Goal: Transaction & Acquisition: Subscribe to service/newsletter

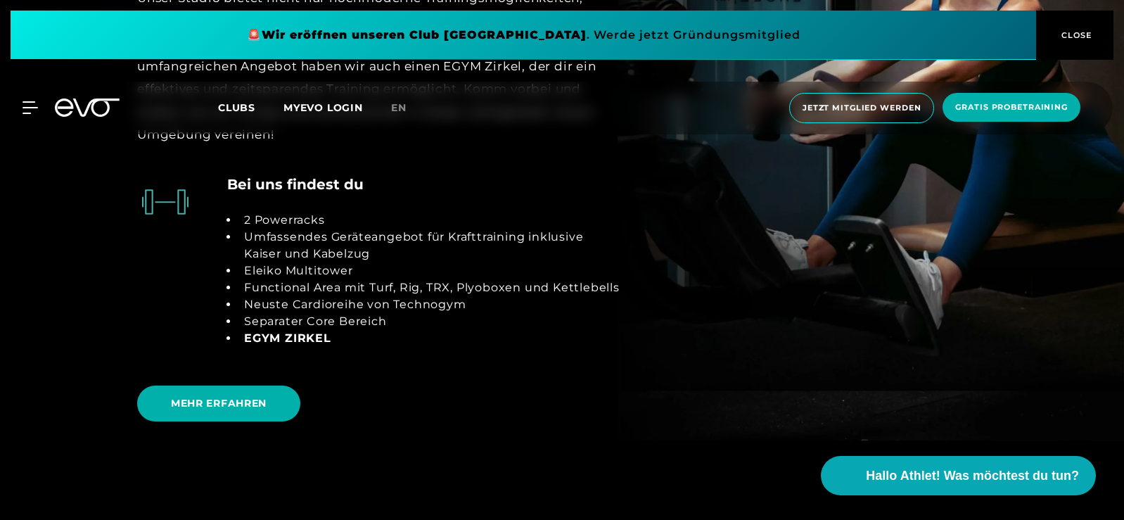
scroll to position [2461, 0]
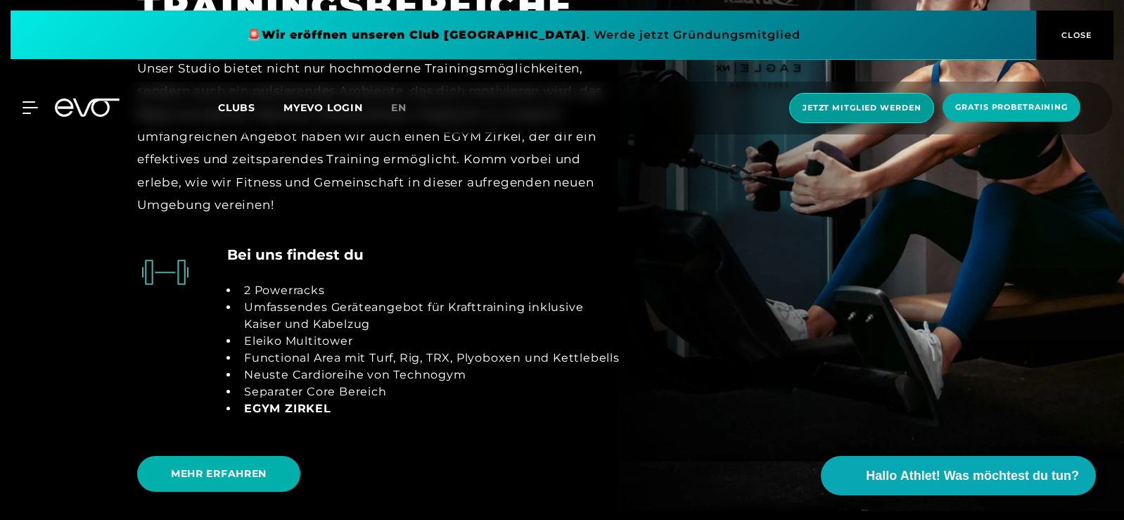
click at [845, 108] on span "Jetzt Mitglied werden" at bounding box center [861, 108] width 118 height 12
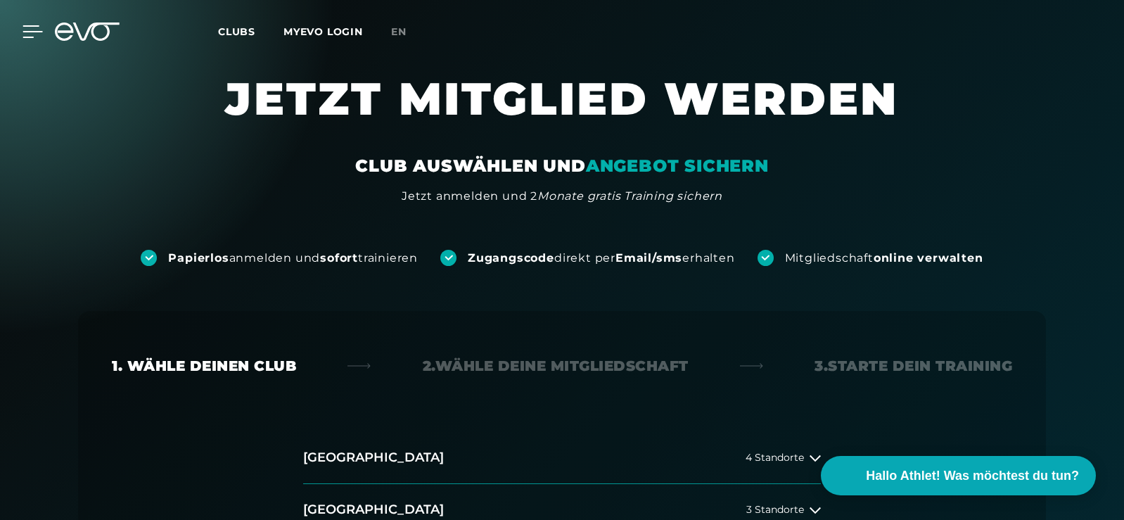
click at [28, 32] on icon at bounding box center [33, 31] width 20 height 11
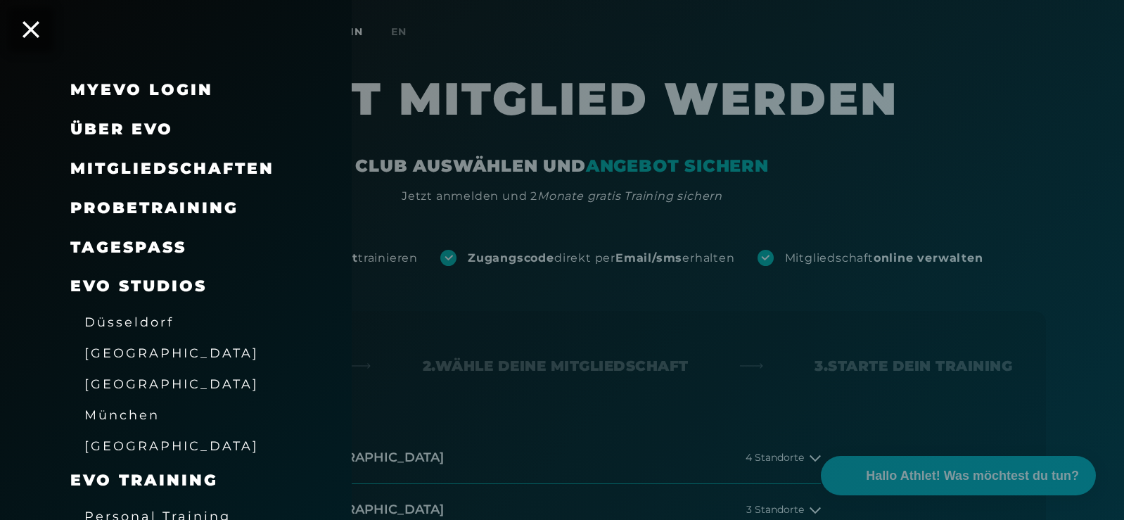
click at [163, 162] on span "Mitgliedschaften" at bounding box center [172, 168] width 204 height 19
click at [184, 169] on span "Mitgliedschaften" at bounding box center [172, 168] width 204 height 19
click at [507, 215] on div at bounding box center [562, 260] width 1124 height 520
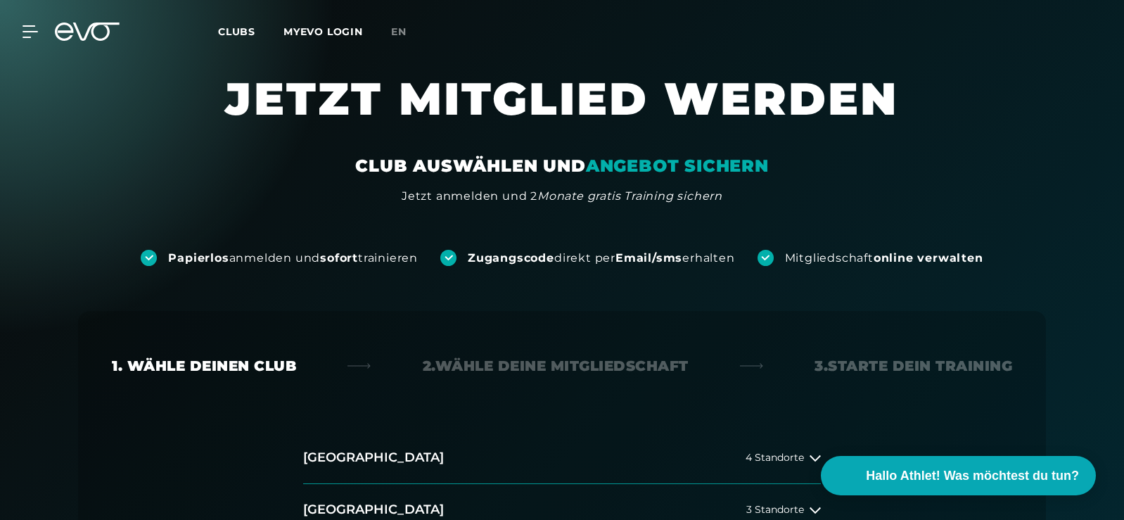
click at [107, 28] on icon at bounding box center [96, 32] width 46 height 18
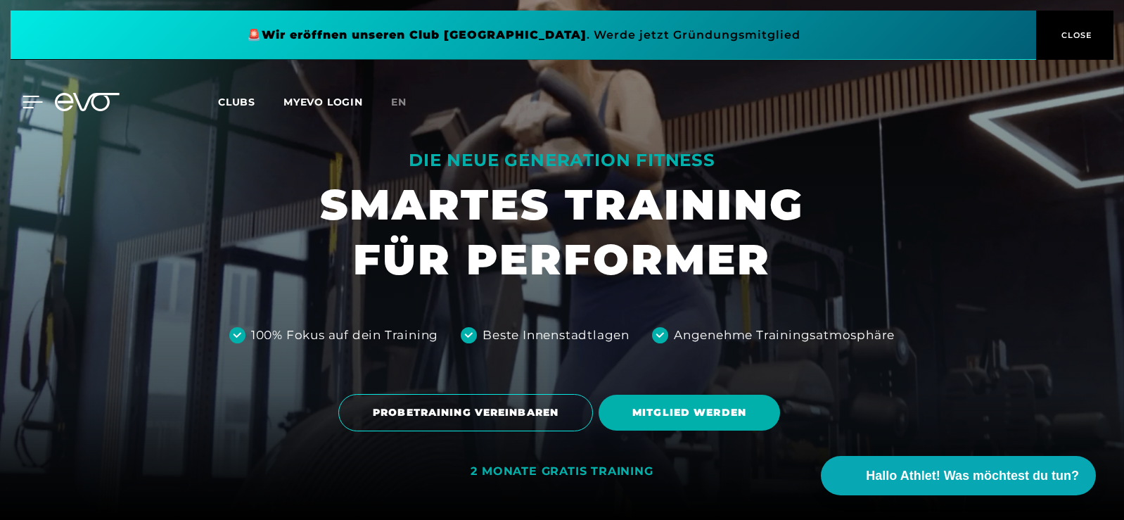
click at [26, 107] on icon at bounding box center [33, 101] width 20 height 11
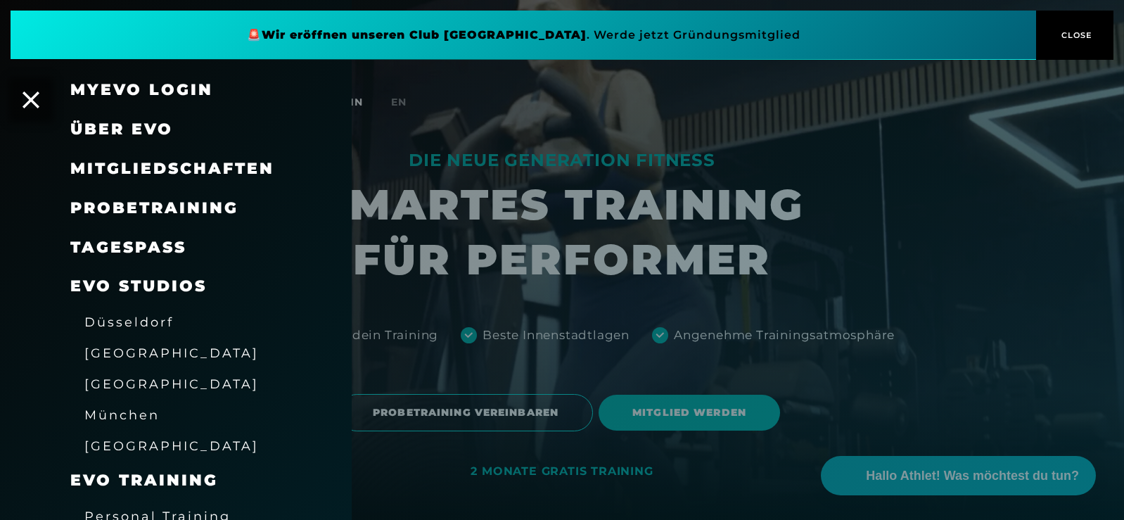
click at [118, 171] on span "Mitgliedschaften" at bounding box center [172, 168] width 204 height 19
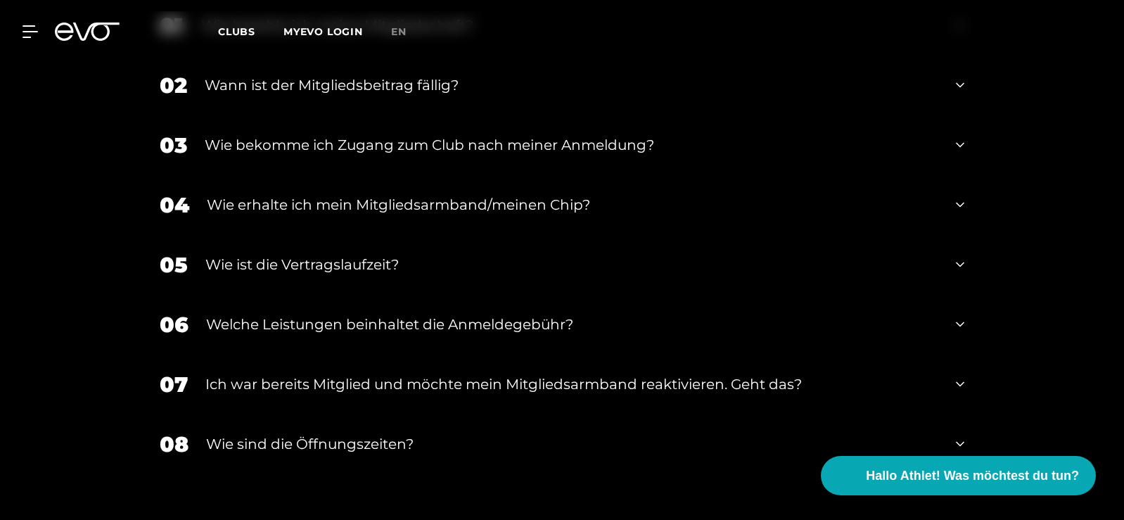
scroll to position [1899, 0]
click at [958, 260] on icon at bounding box center [960, 262] width 8 height 17
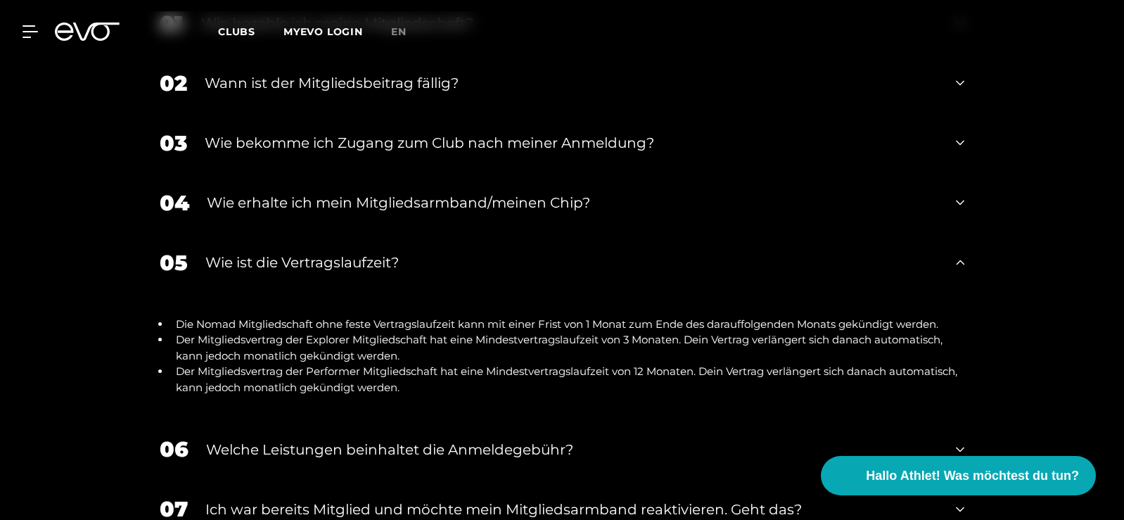
click at [956, 263] on icon at bounding box center [960, 262] width 8 height 17
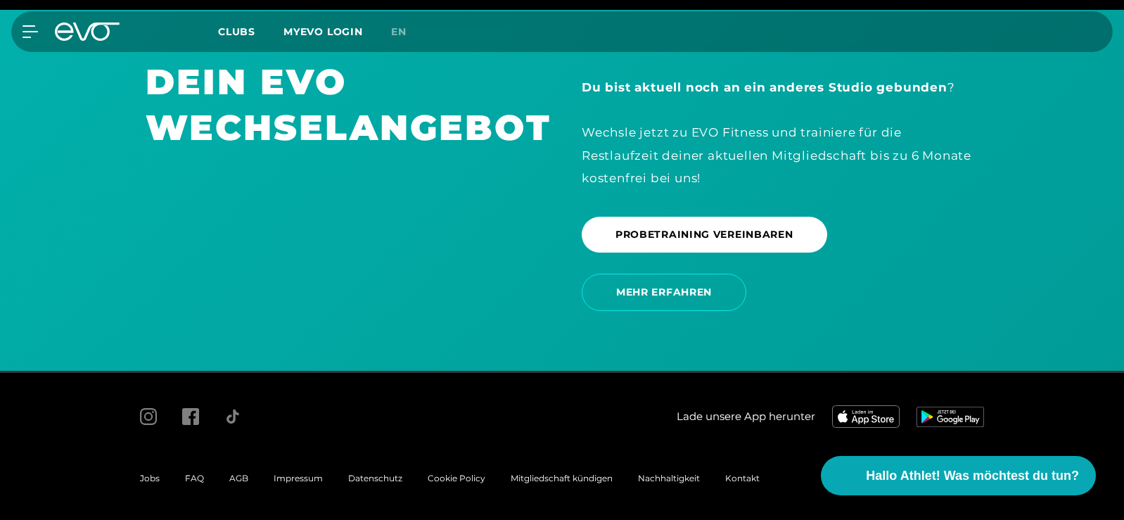
scroll to position [2447, 0]
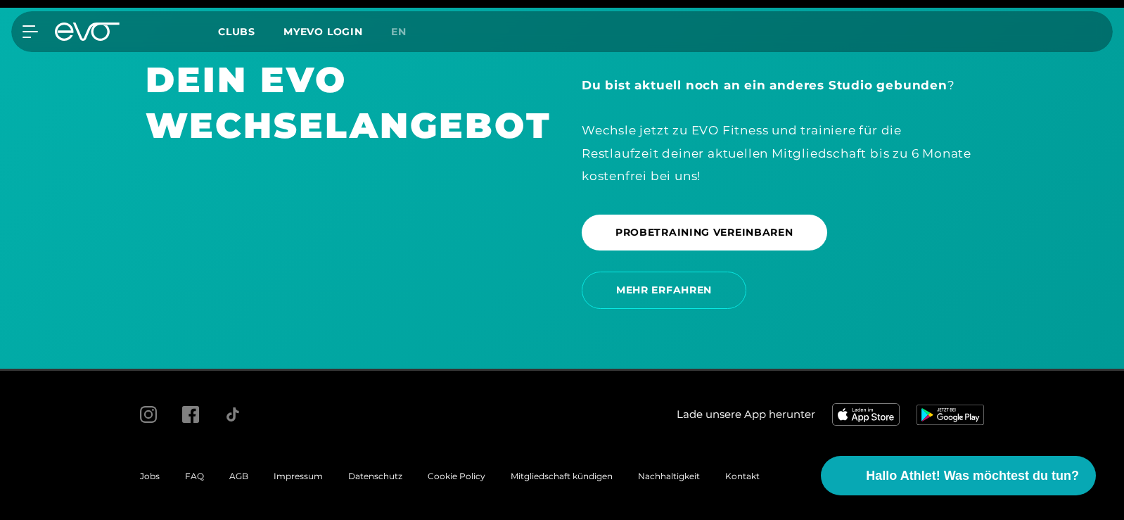
click at [91, 29] on icon at bounding box center [87, 32] width 65 height 18
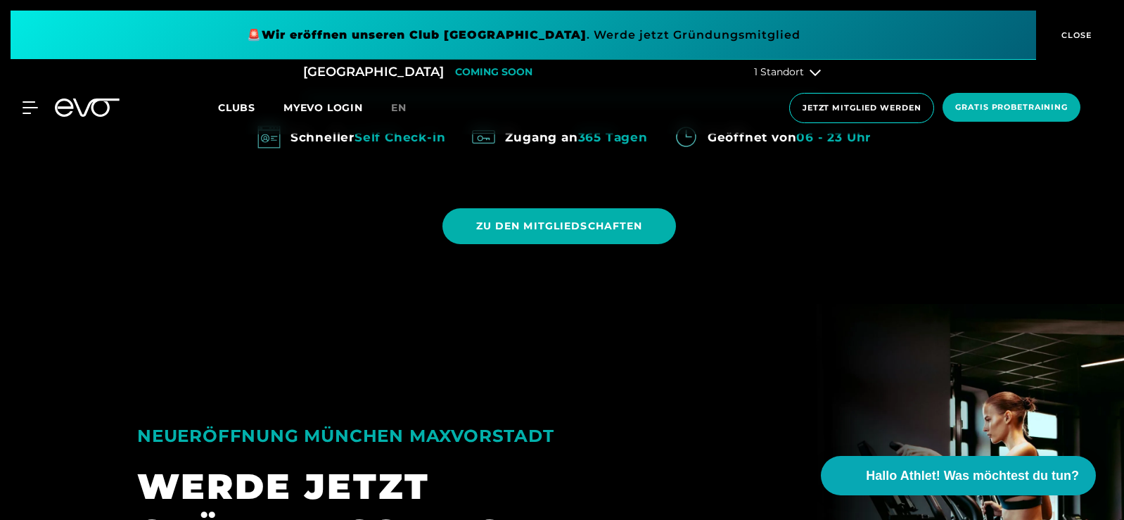
scroll to position [914, 0]
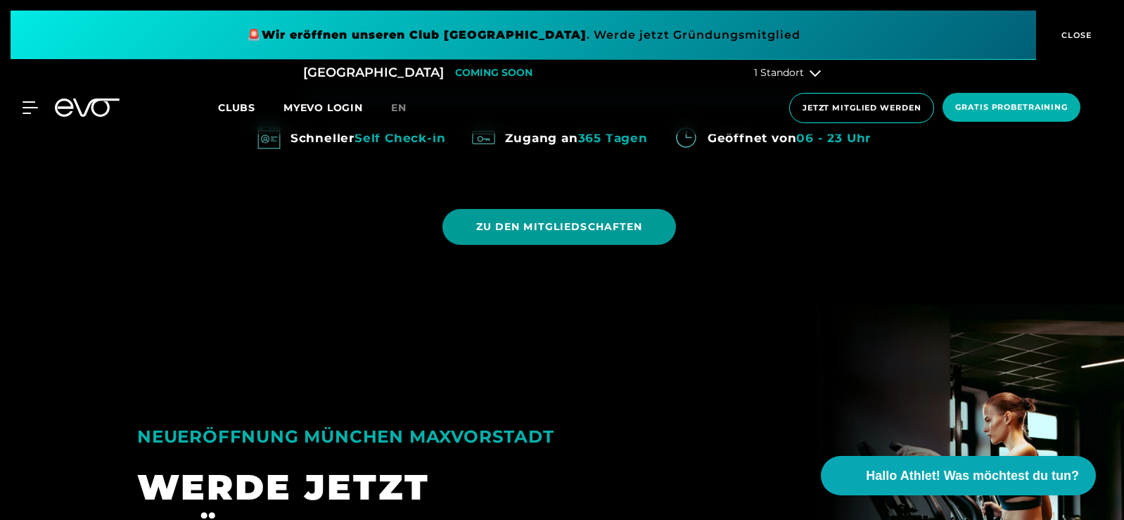
click at [588, 216] on span "ZU DEN MITGLIEDSCHAFTEN" at bounding box center [559, 227] width 234 height 36
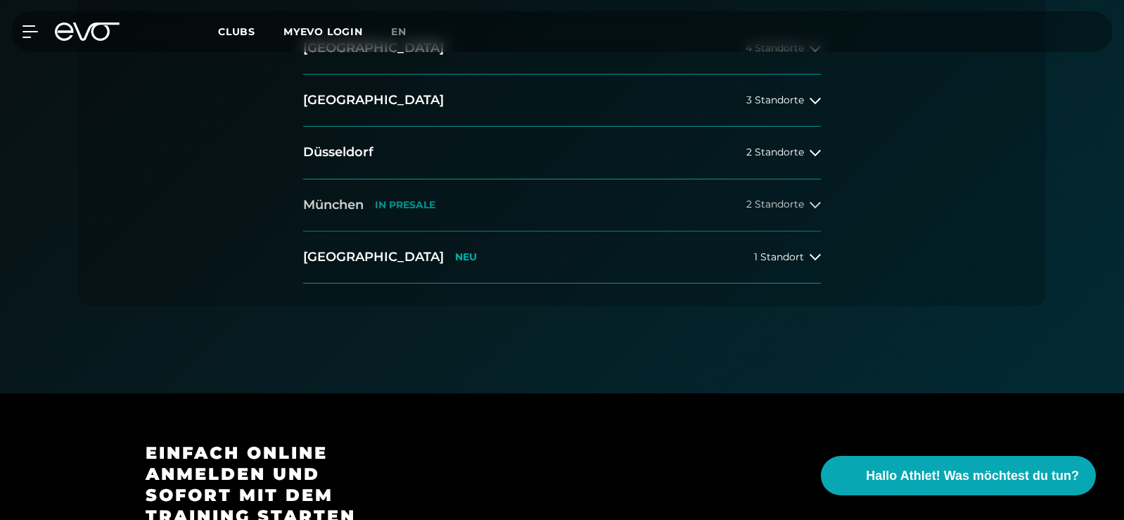
scroll to position [422, 0]
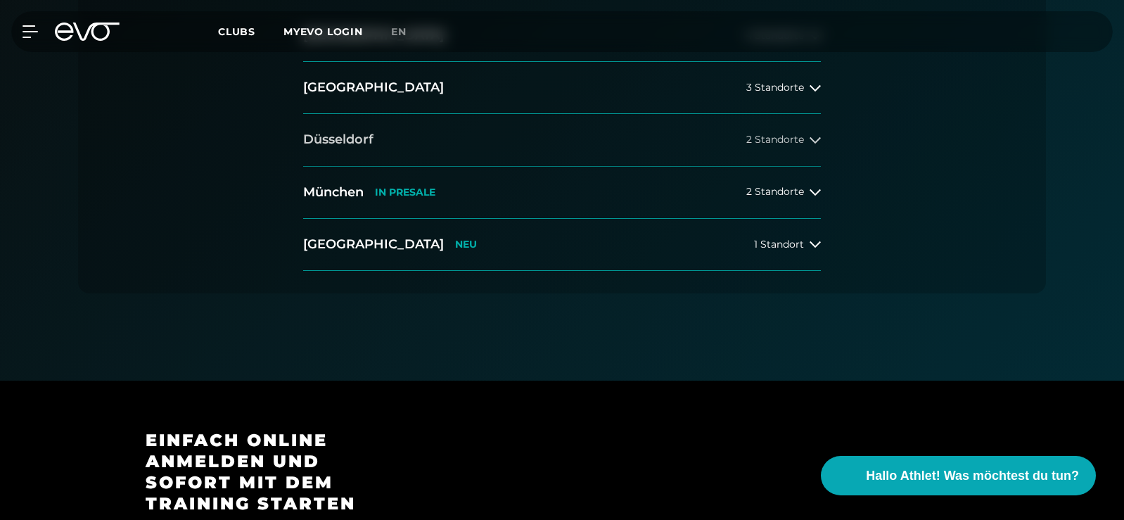
click at [790, 136] on span "2 Standorte" at bounding box center [775, 139] width 58 height 11
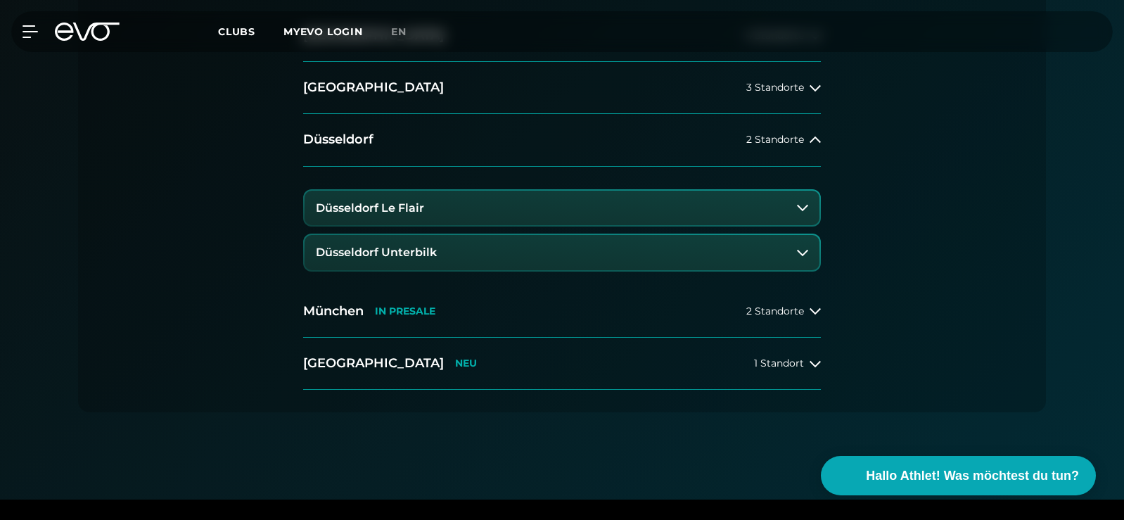
click at [751, 209] on button "Düsseldorf Le Flair" at bounding box center [561, 208] width 515 height 35
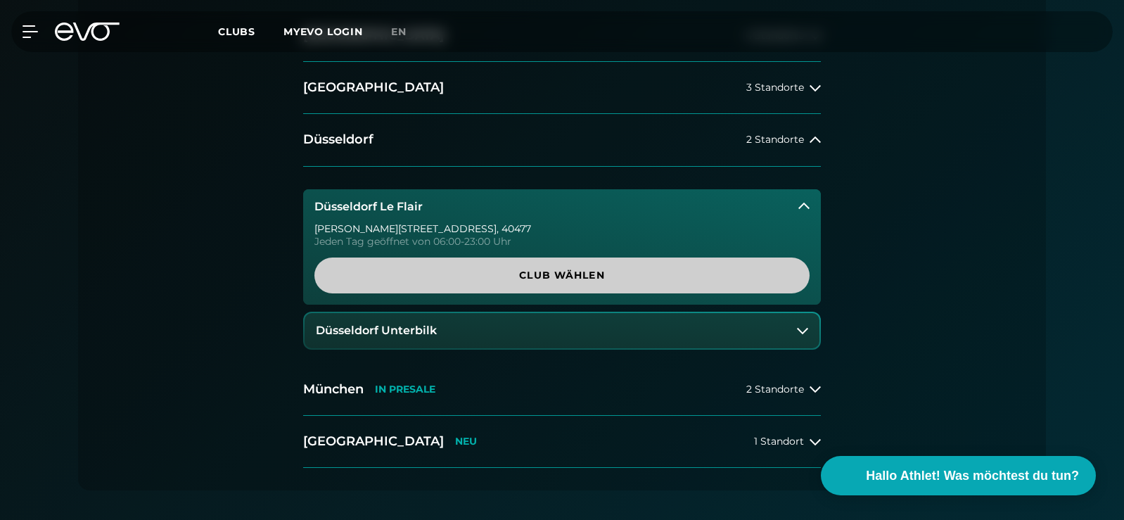
click at [662, 281] on span "Club wählen" at bounding box center [562, 275] width 428 height 15
